Goal: Task Accomplishment & Management: Manage account settings

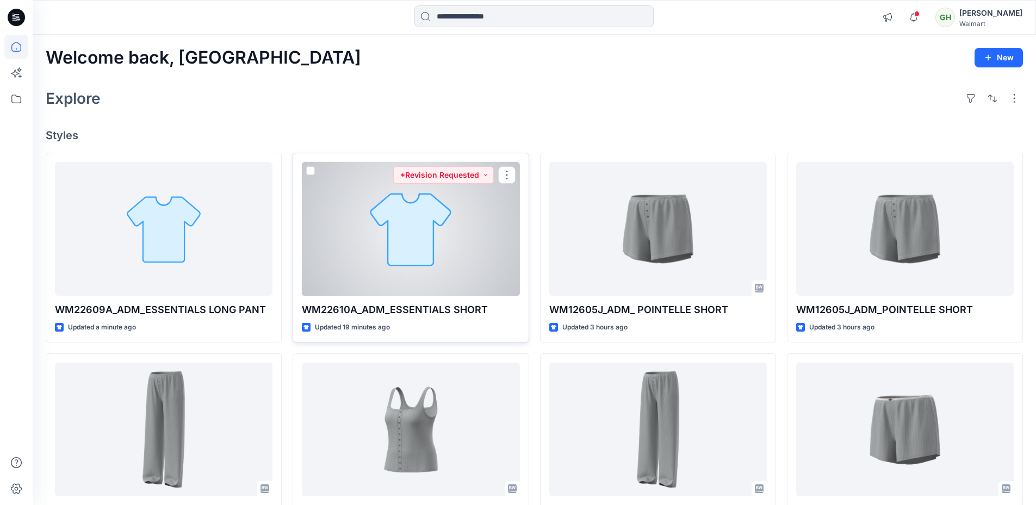
click at [414, 222] on div at bounding box center [411, 229] width 218 height 134
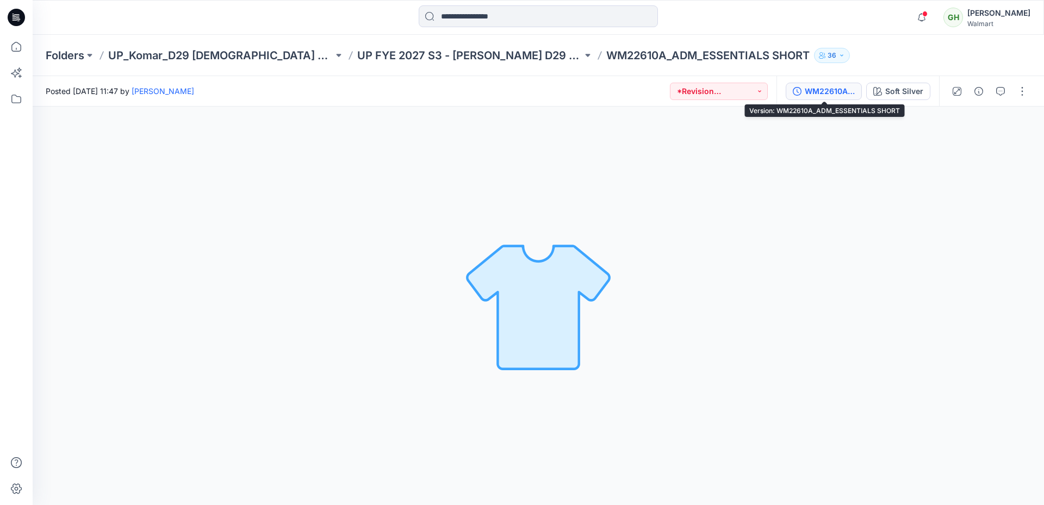
click at [816, 94] on div "WM22610A_ADM_ESSENTIALS SHORT" at bounding box center [830, 91] width 50 height 12
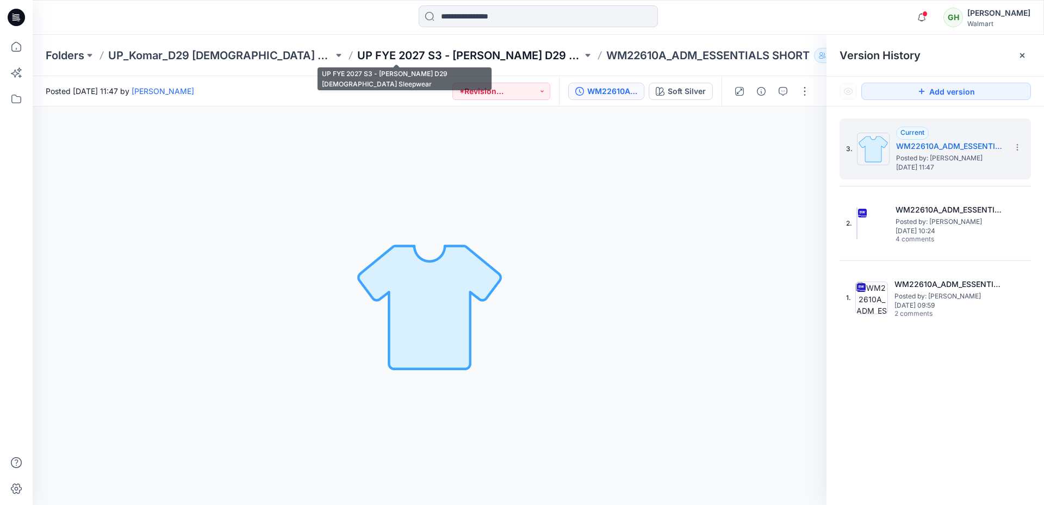
click at [357, 56] on p "UP FYE 2027 S3 - [PERSON_NAME] D29 [DEMOGRAPHIC_DATA] Sleepwear" at bounding box center [469, 55] width 225 height 15
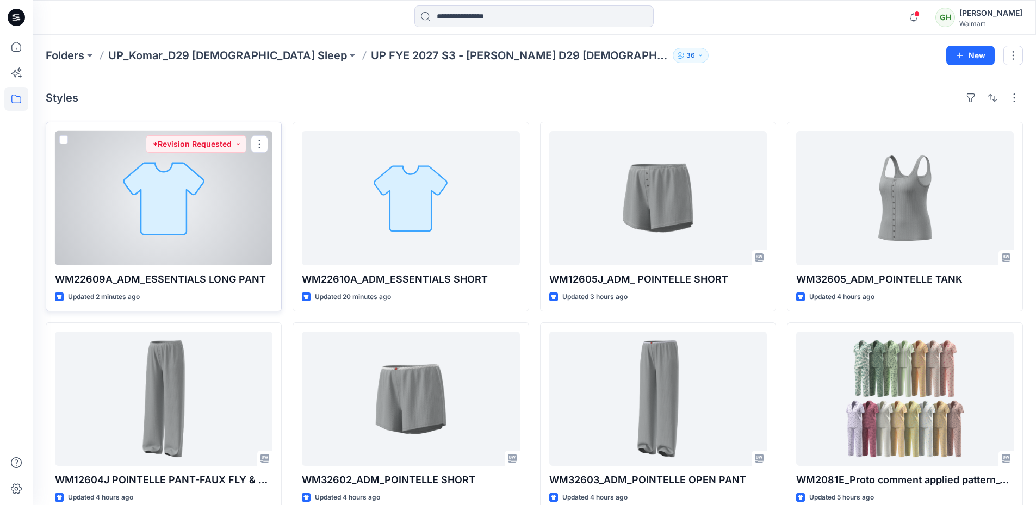
click at [232, 165] on div at bounding box center [164, 198] width 218 height 134
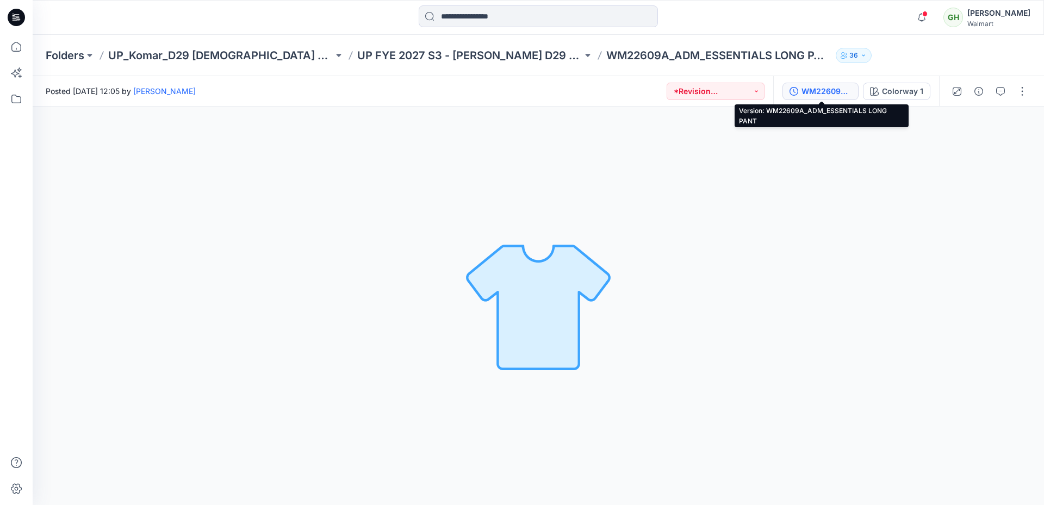
click at [814, 93] on div "WM22609A_ADM_ESSENTIALS LONG PANT" at bounding box center [827, 91] width 50 height 12
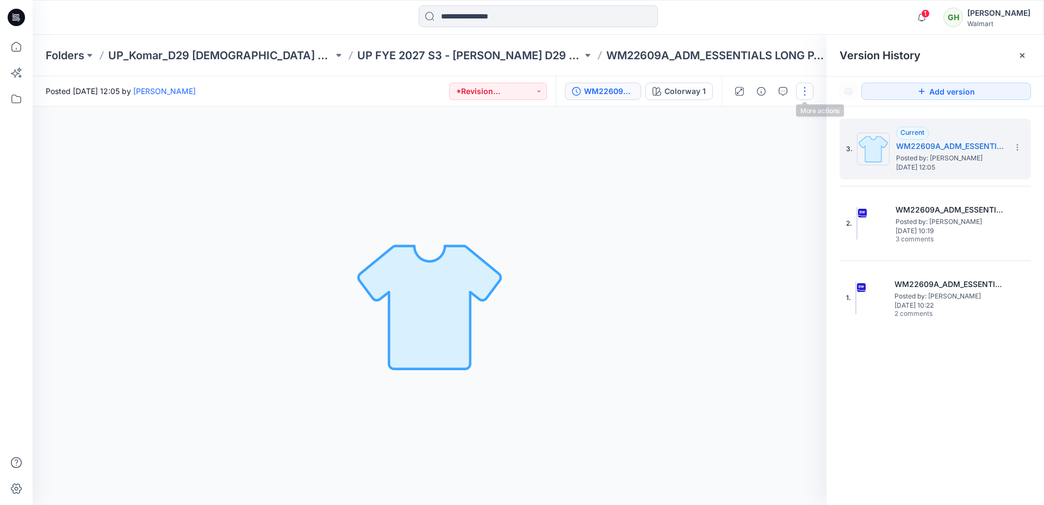
click at [804, 93] on button "button" at bounding box center [804, 91] width 17 height 17
click at [737, 148] on p "Edit" at bounding box center [736, 146] width 14 height 11
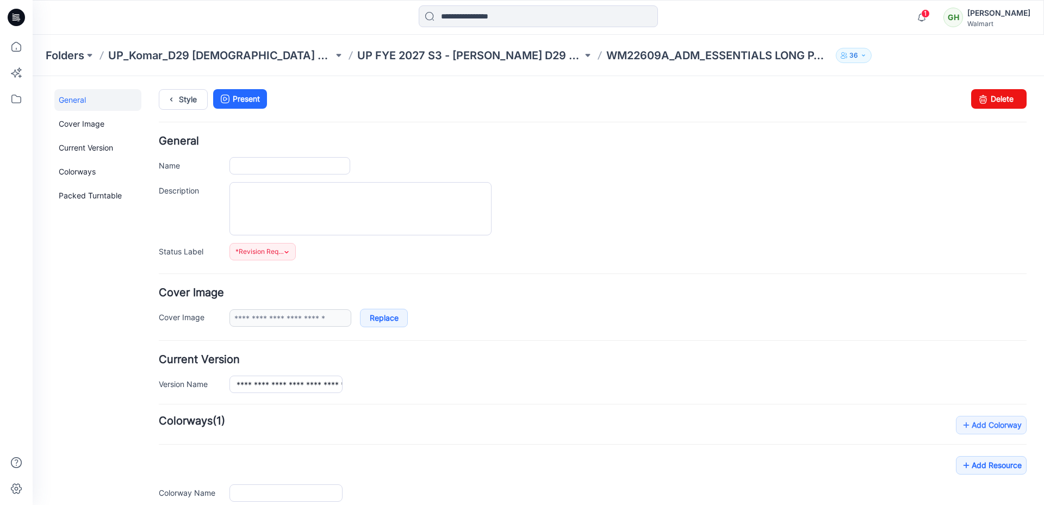
type input "**********"
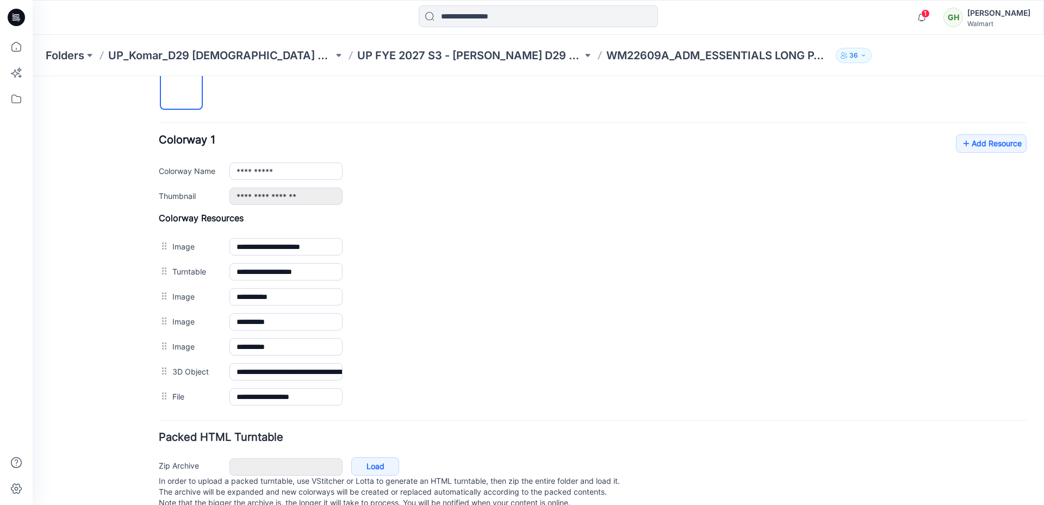
scroll to position [381, 0]
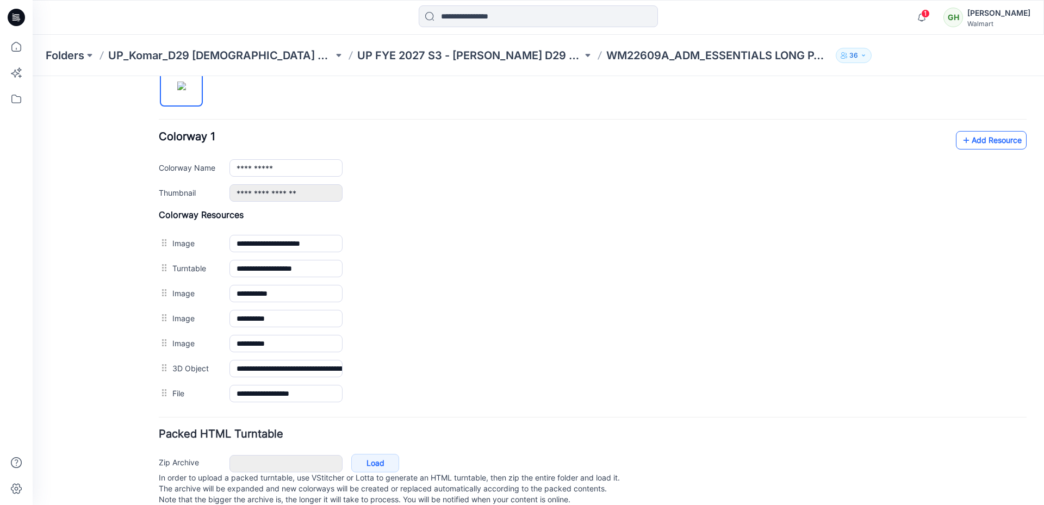
click at [970, 142] on link "Add Resource" at bounding box center [991, 140] width 71 height 18
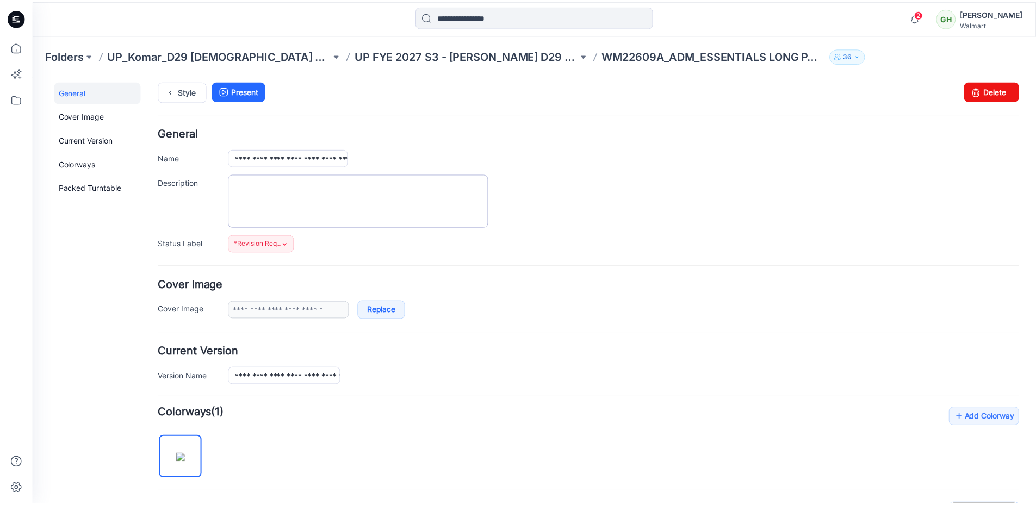
scroll to position [0, 0]
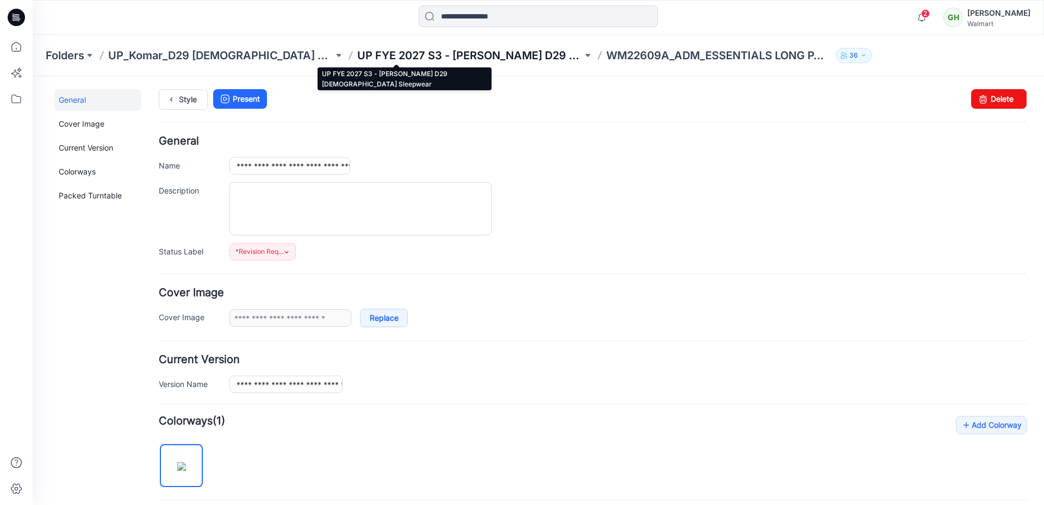
click at [398, 52] on p "UP FYE 2027 S3 - [PERSON_NAME] D29 [DEMOGRAPHIC_DATA] Sleepwear" at bounding box center [469, 55] width 225 height 15
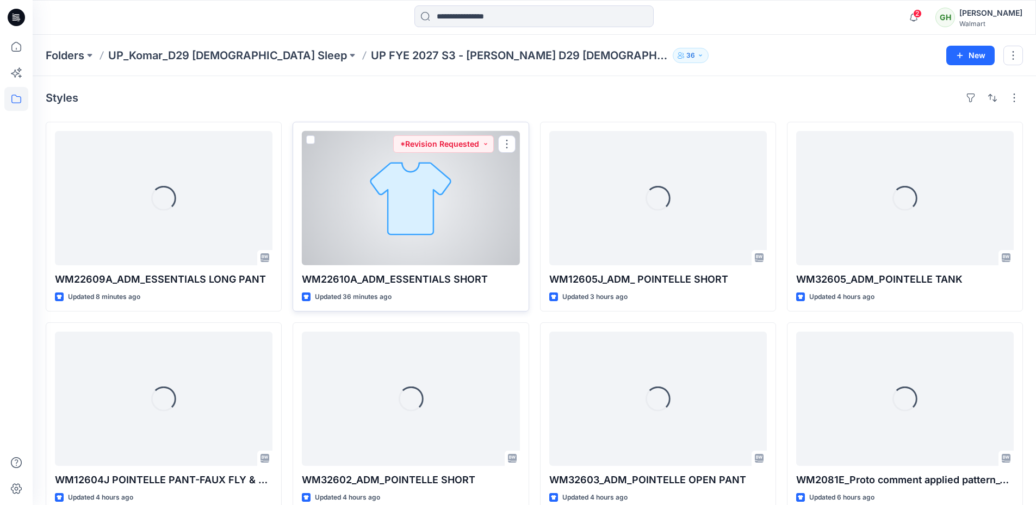
click at [402, 192] on div at bounding box center [411, 198] width 218 height 134
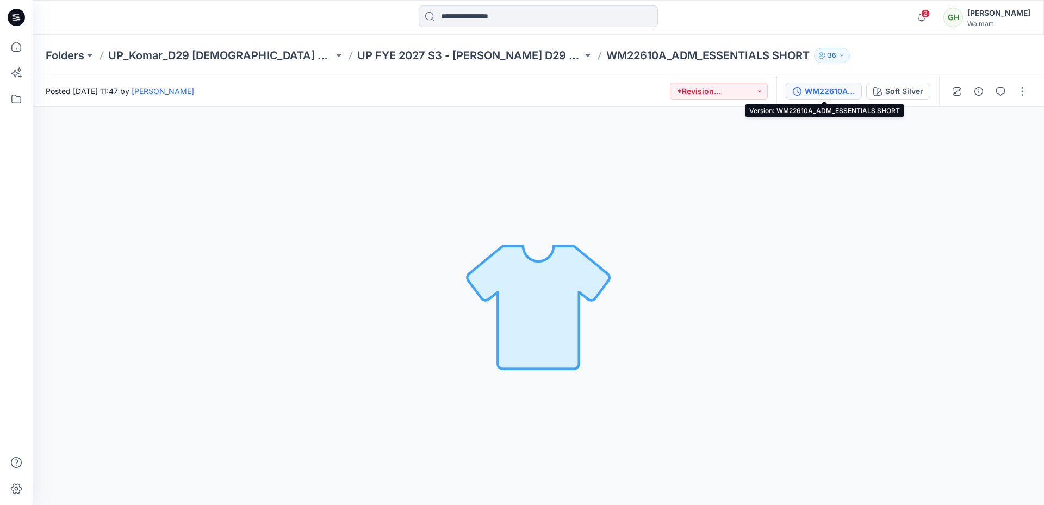
click at [823, 92] on div "WM22610A_ADM_ESSENTIALS SHORT" at bounding box center [830, 91] width 50 height 12
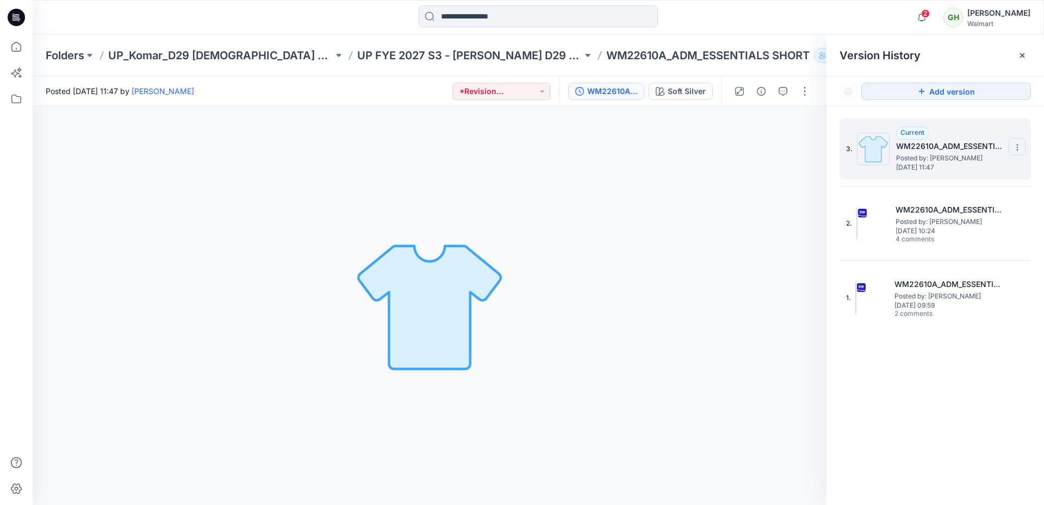
click at [1018, 150] on icon at bounding box center [1017, 150] width 1 height 1
click at [950, 215] on span "Delete Version" at bounding box center [942, 216] width 51 height 13
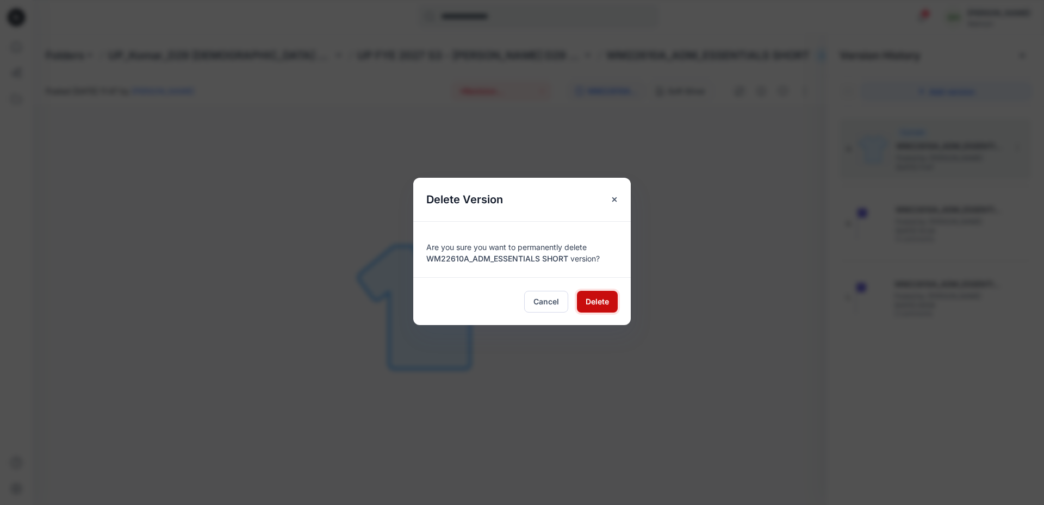
click at [606, 303] on span "Delete" at bounding box center [597, 301] width 23 height 11
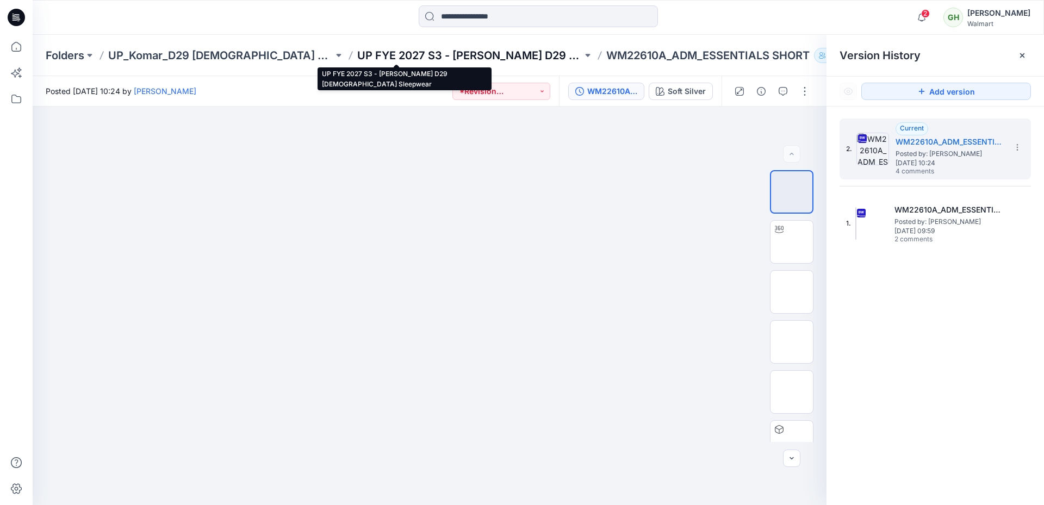
click at [377, 55] on p "UP FYE 2027 S3 - [PERSON_NAME] D29 [DEMOGRAPHIC_DATA] Sleepwear" at bounding box center [469, 55] width 225 height 15
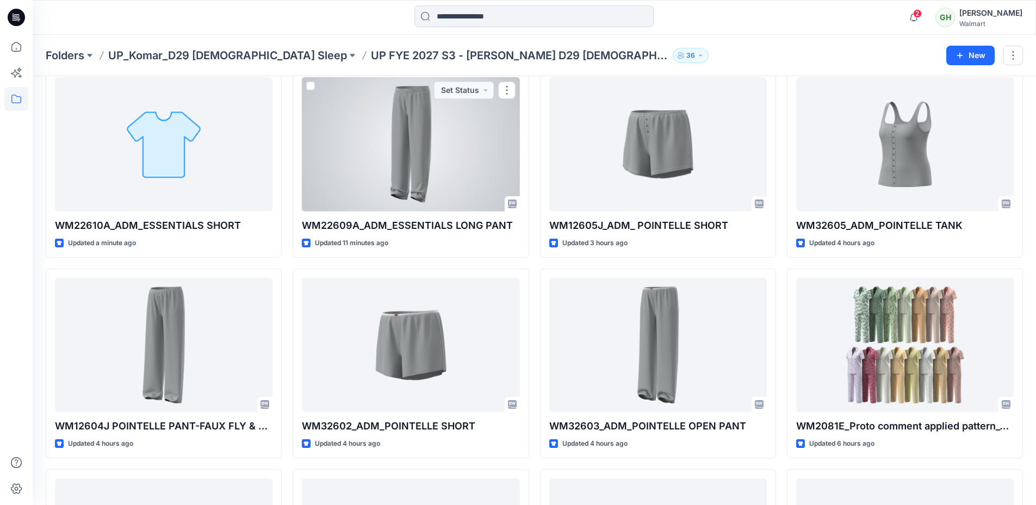
scroll to position [54, 0]
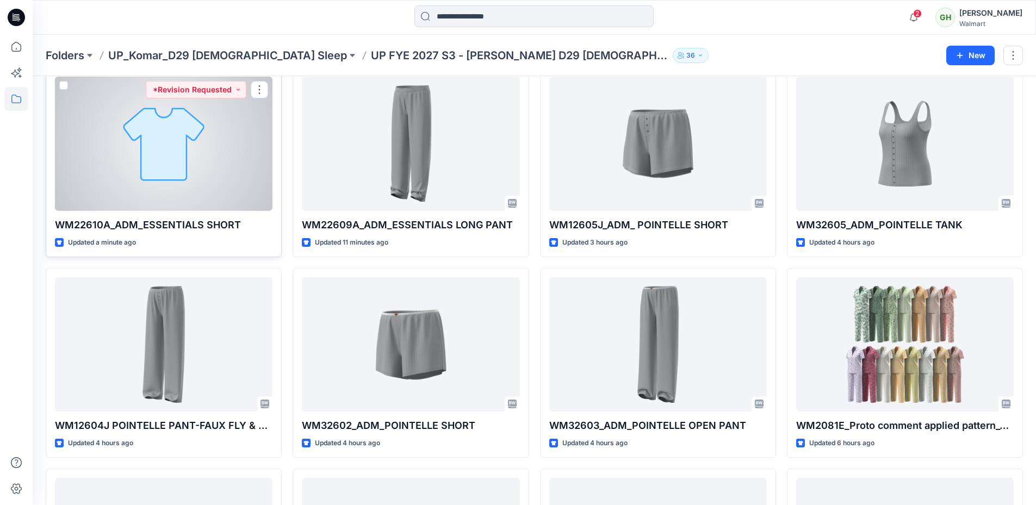
click at [187, 152] on div at bounding box center [164, 144] width 218 height 134
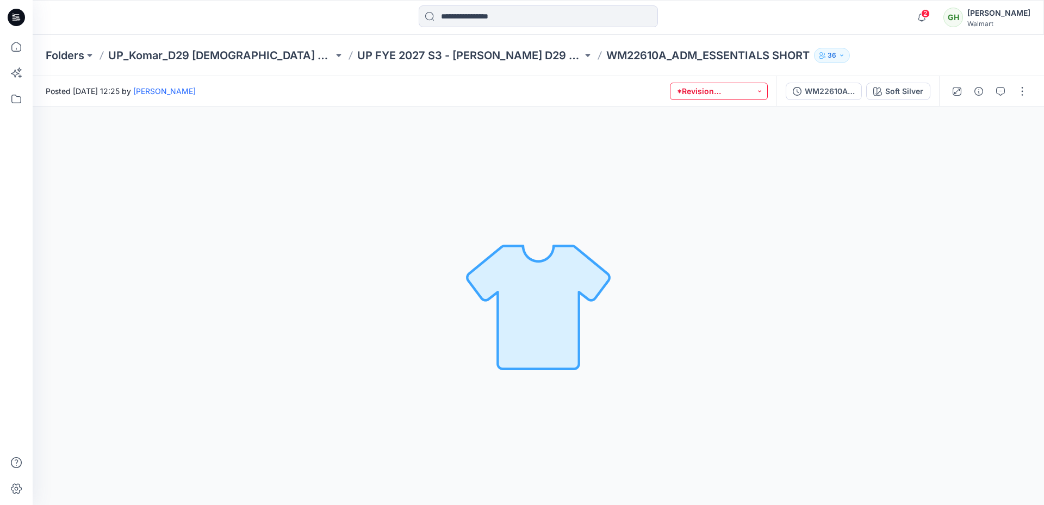
click at [696, 96] on button "*Revision Requested" at bounding box center [719, 91] width 98 height 17
click at [702, 115] on p "Set Status" at bounding box center [711, 118] width 37 height 14
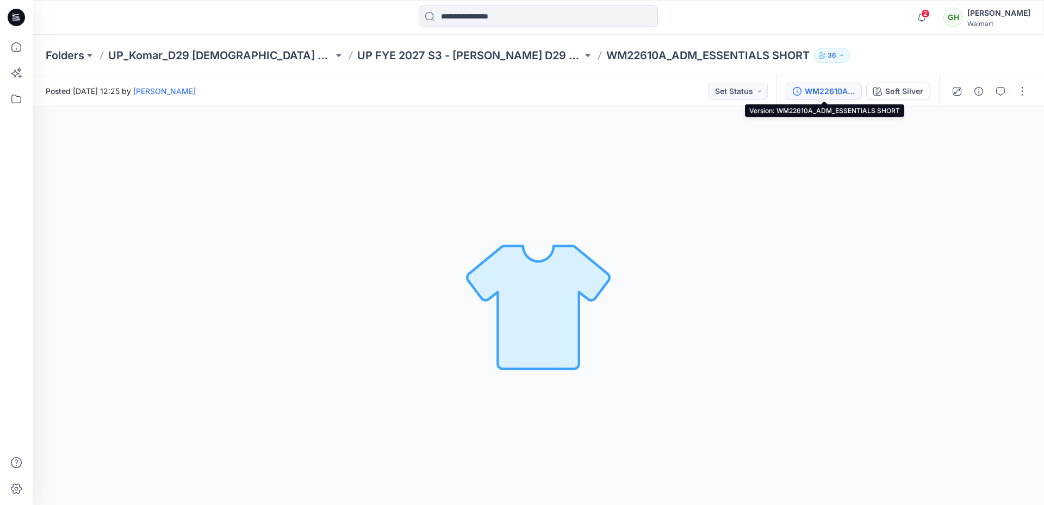
click at [825, 92] on div "WM22610A_ADM_ESSENTIALS SHORT" at bounding box center [830, 91] width 50 height 12
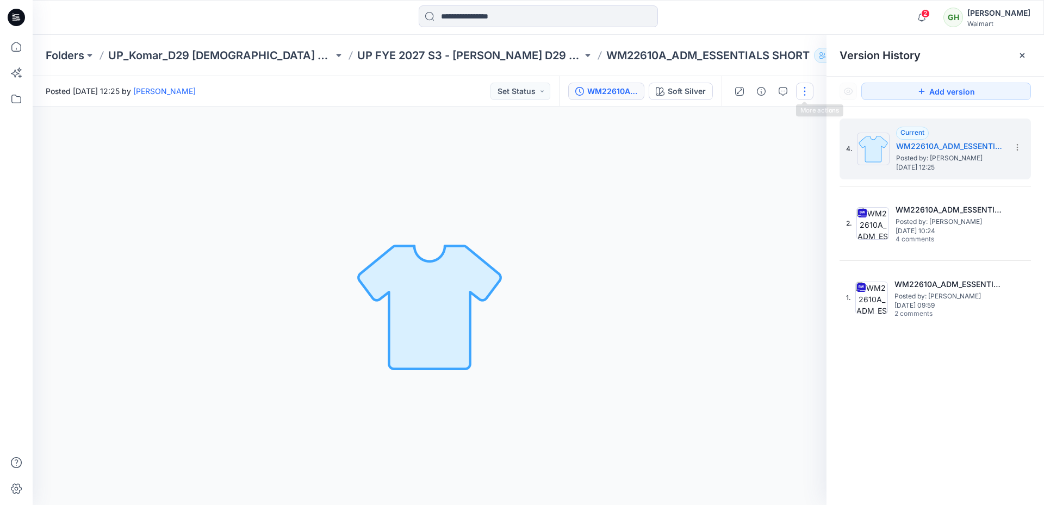
click at [803, 94] on button "button" at bounding box center [804, 91] width 17 height 17
